Goal: Navigation & Orientation: Find specific page/section

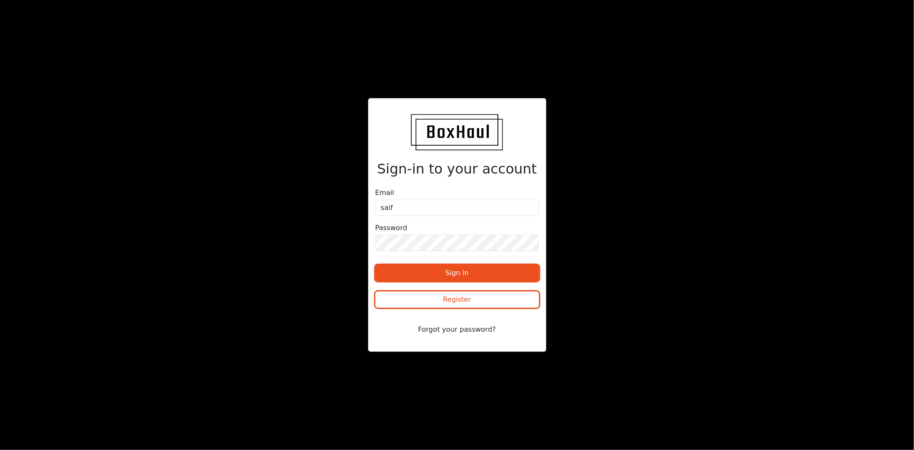
click at [375, 223] on div at bounding box center [375, 223] width 0 height 0
type input "[EMAIL_ADDRESS][DOMAIN_NAME]"
drag, startPoint x: 477, startPoint y: 271, endPoint x: 552, endPoint y: 217, distance: 92.3
click at [477, 271] on button "Sign in" at bounding box center [457, 273] width 164 height 16
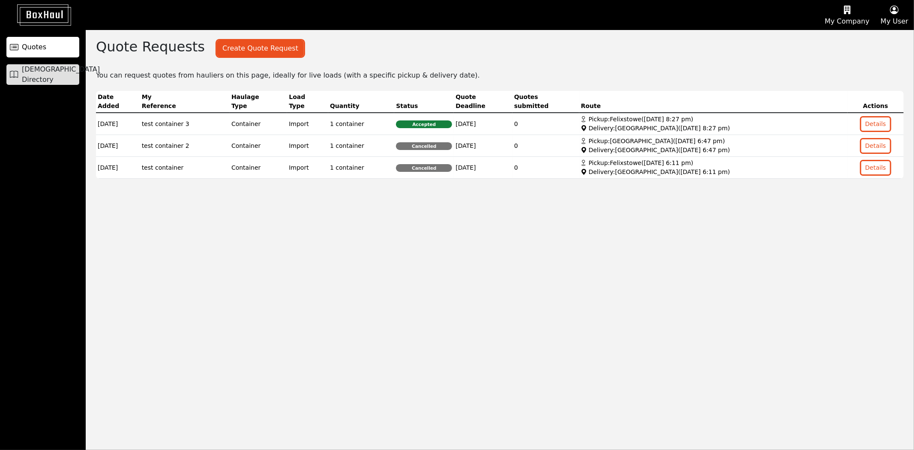
click at [50, 71] on span "[DEMOGRAPHIC_DATA] Directory" at bounding box center [61, 74] width 78 height 21
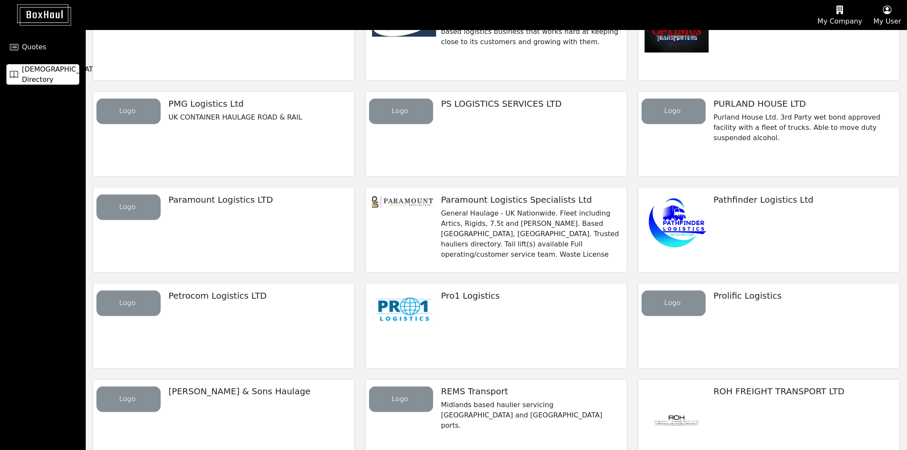
scroll to position [4159, 0]
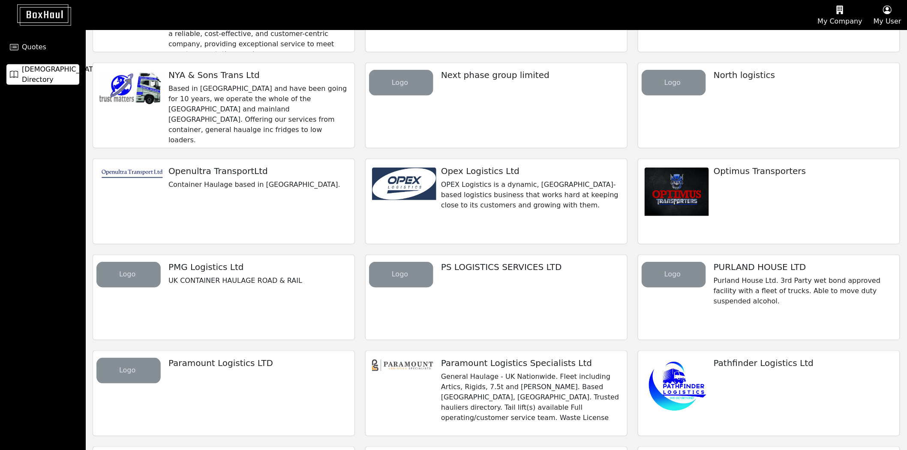
click at [799, 192] on div "Optimus Transporters" at bounding box center [803, 187] width 203 height 57
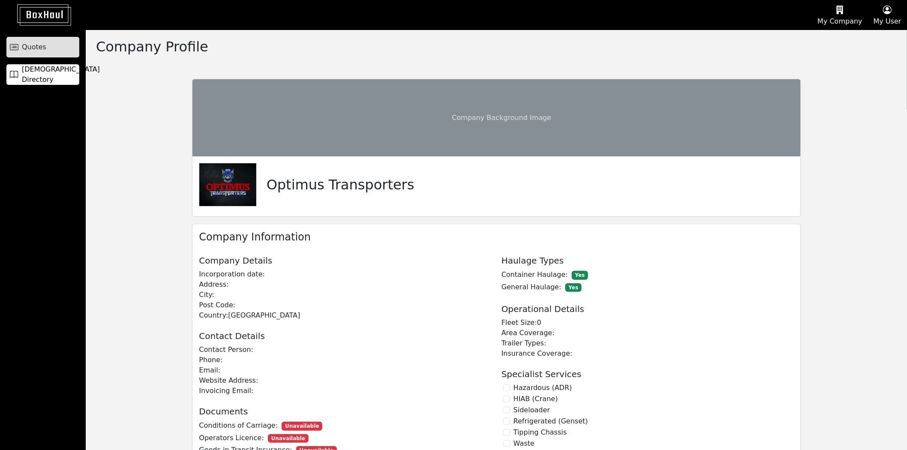
click at [43, 51] on span "Quotes" at bounding box center [34, 47] width 24 height 10
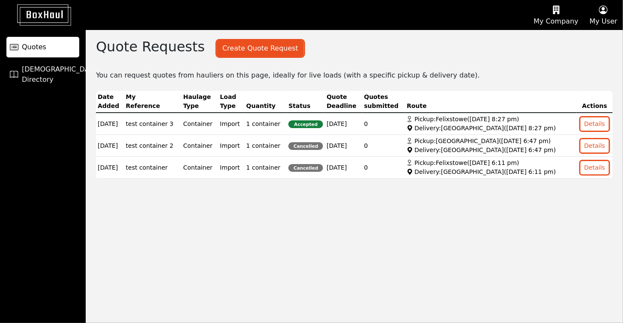
click at [605, 15] on icon "button" at bounding box center [604, 9] width 28 height 13
click at [595, 71] on link "Logout" at bounding box center [589, 69] width 68 height 14
